Goal: Information Seeking & Learning: Learn about a topic

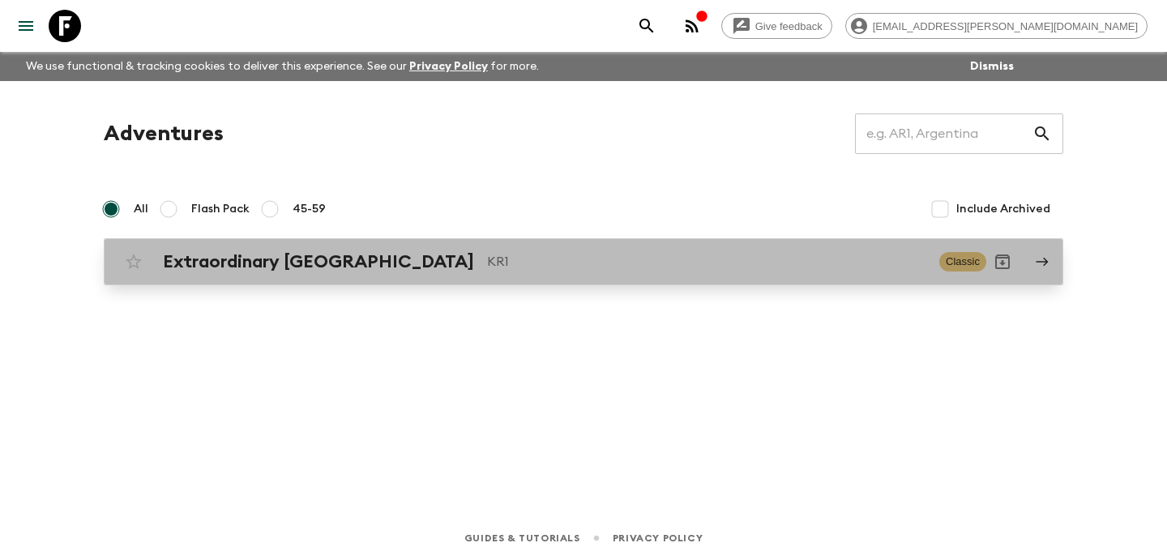
click at [251, 259] on h2 "Extraordinary [GEOGRAPHIC_DATA]" at bounding box center [318, 261] width 311 height 21
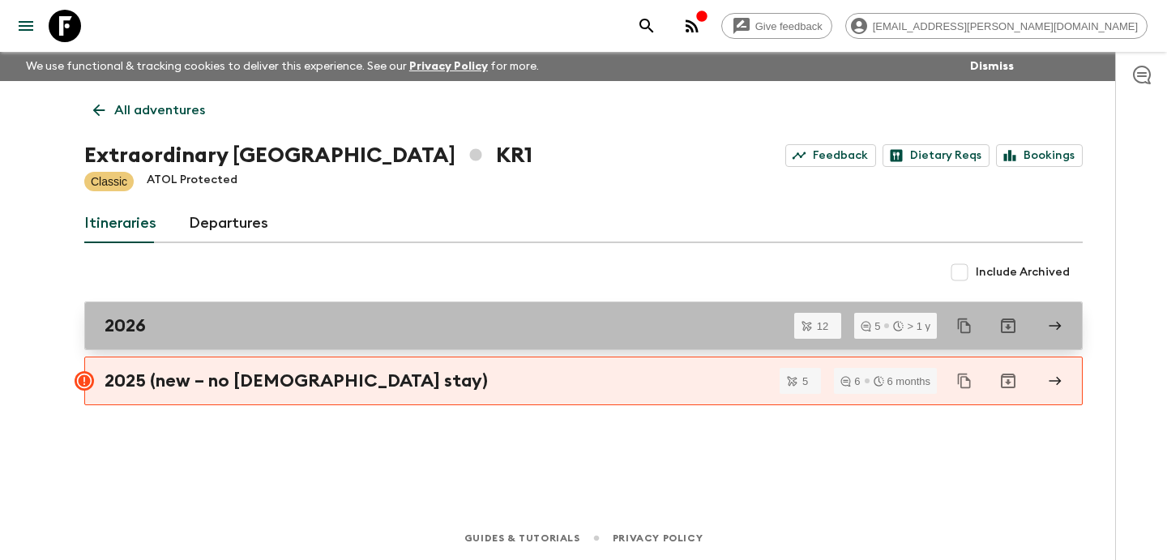
click at [216, 317] on div "2026" at bounding box center [568, 325] width 927 height 21
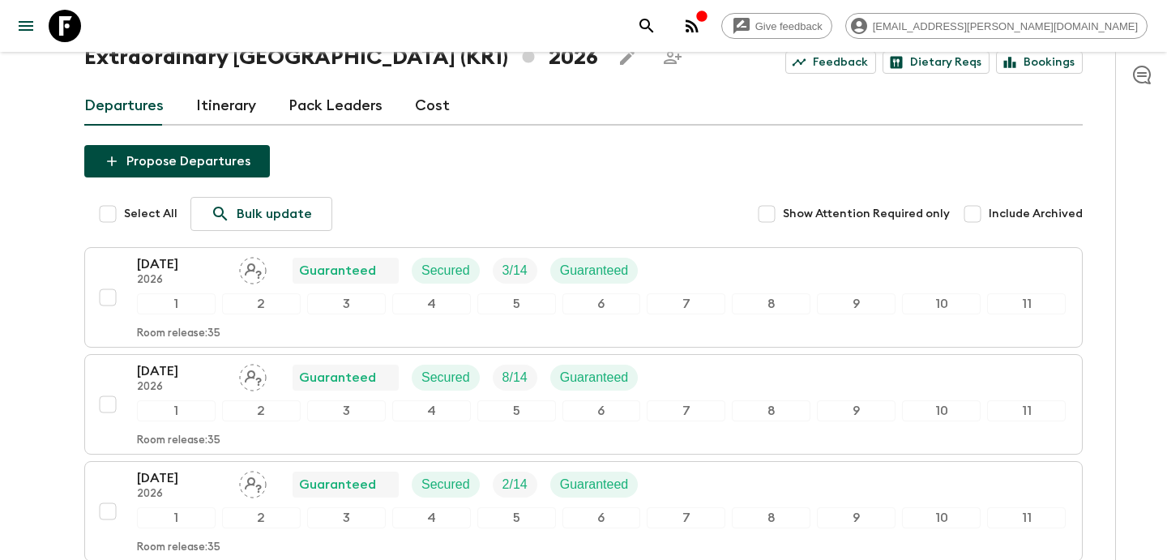
scroll to position [88, 0]
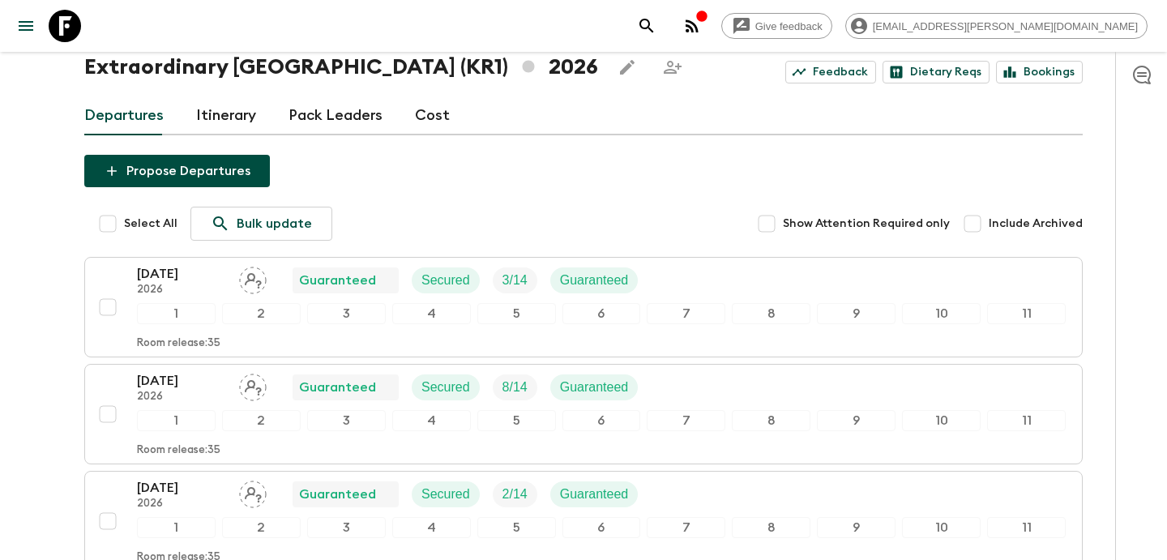
click at [222, 119] on link "Itinerary" at bounding box center [226, 115] width 60 height 39
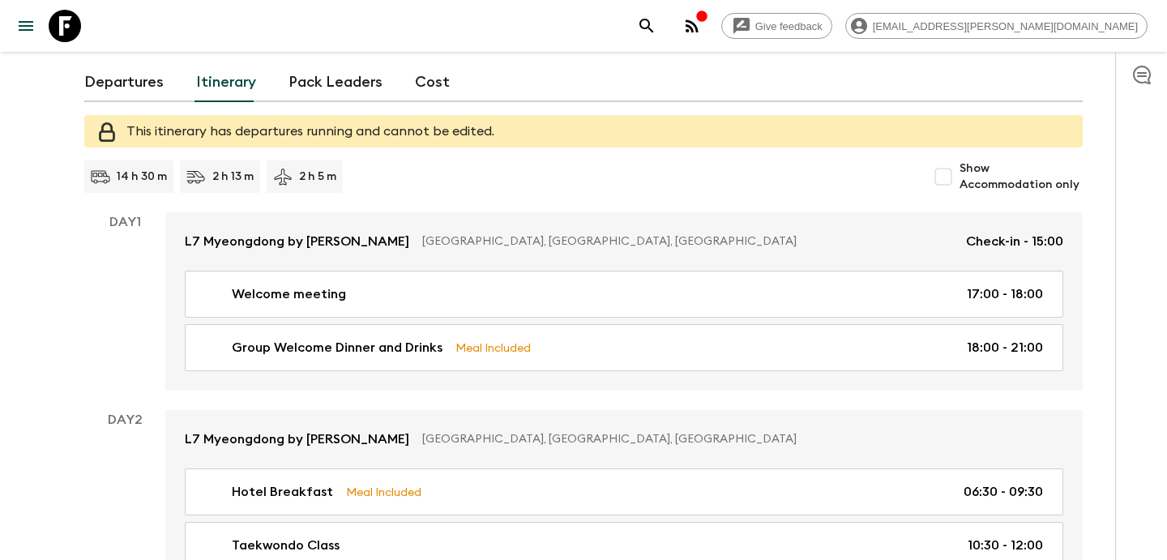
scroll to position [91, 0]
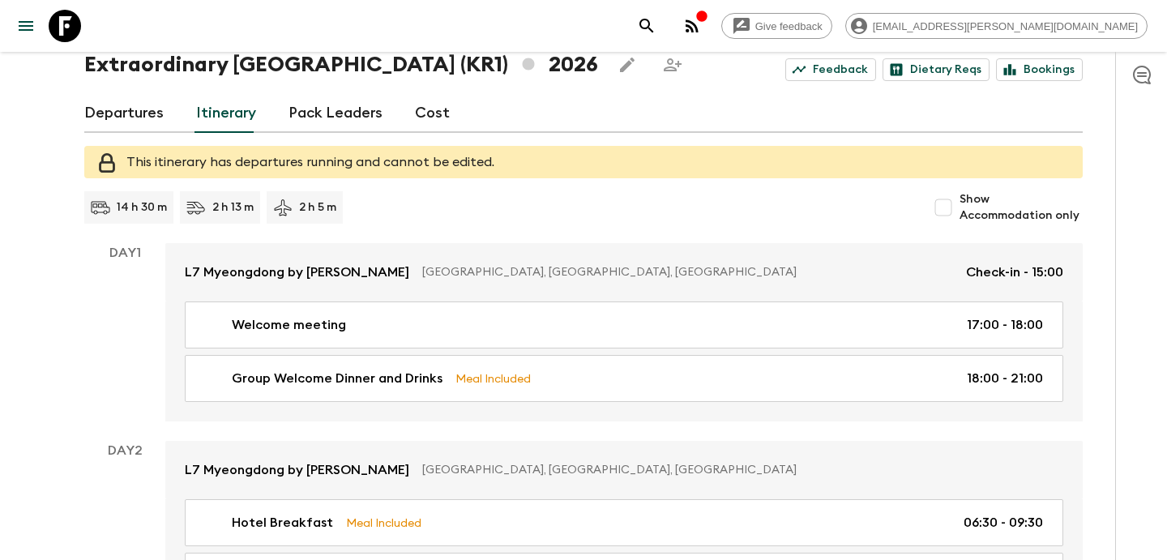
click at [323, 109] on link "Pack Leaders" at bounding box center [336, 113] width 94 height 39
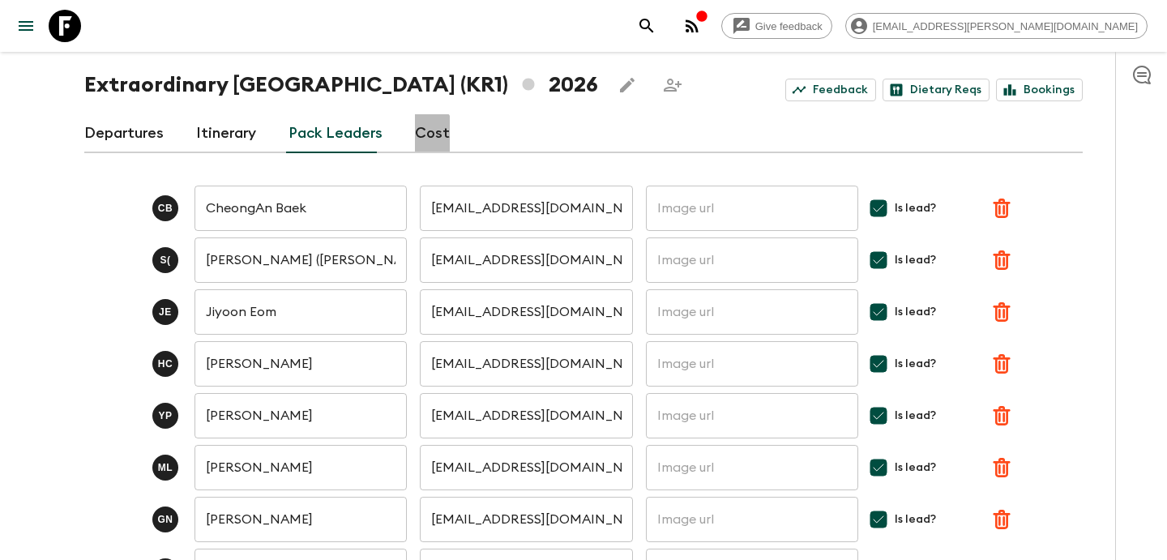
click at [417, 137] on link "Cost" at bounding box center [432, 133] width 35 height 39
